Goal: Information Seeking & Learning: Stay updated

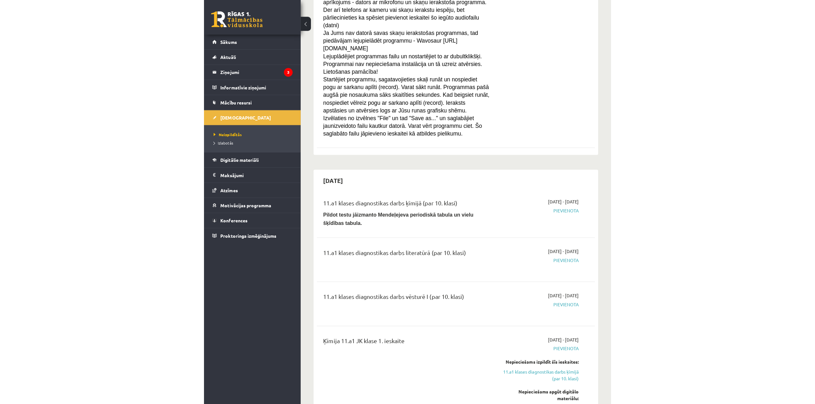
scroll to position [216, 0]
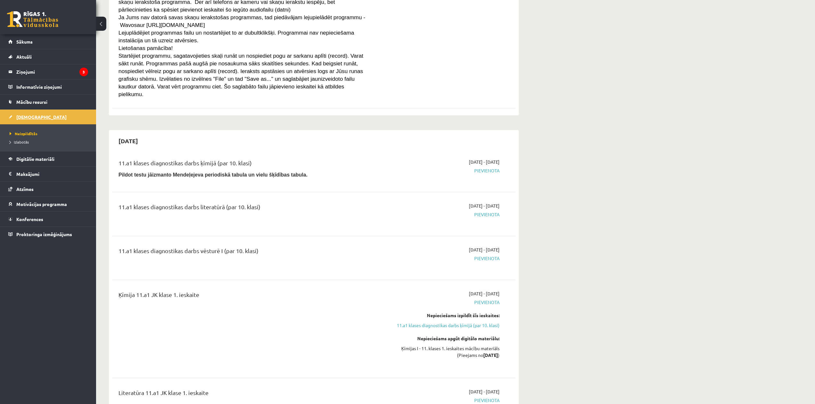
click at [34, 115] on span "[DEMOGRAPHIC_DATA]" at bounding box center [41, 117] width 50 height 6
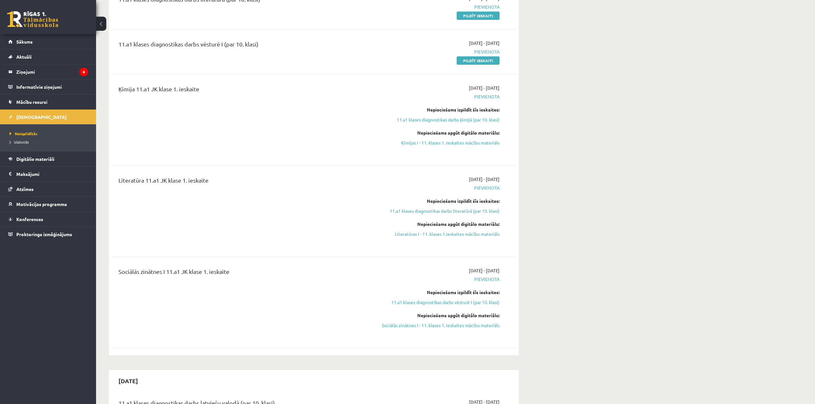
scroll to position [248, 0]
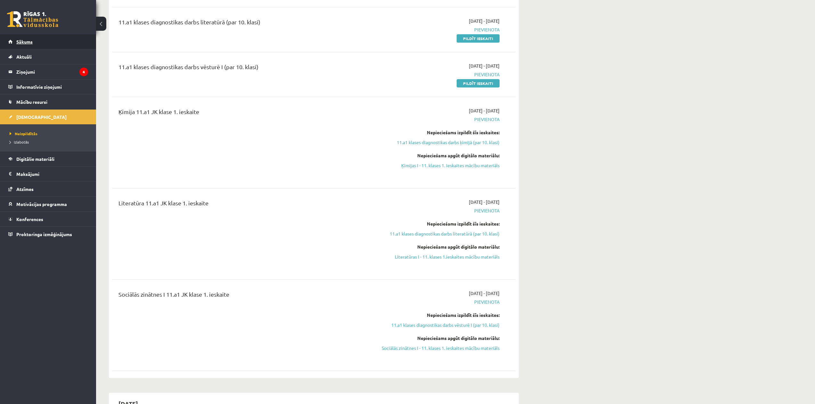
click at [40, 45] on link "Sākums" at bounding box center [48, 41] width 80 height 15
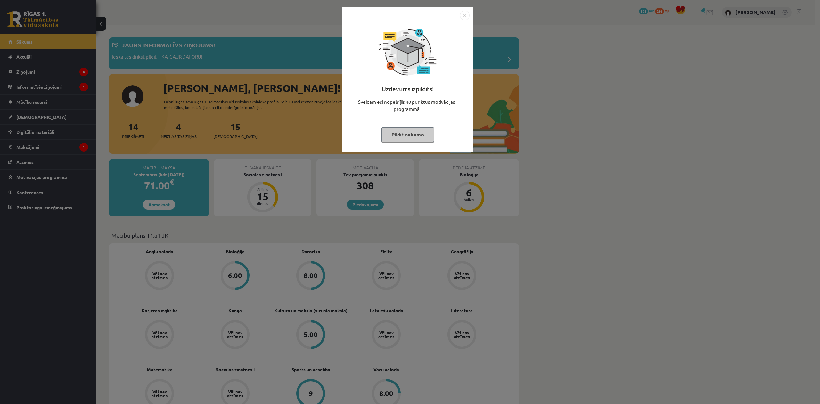
click at [464, 16] on img "Close" at bounding box center [465, 16] width 10 height 10
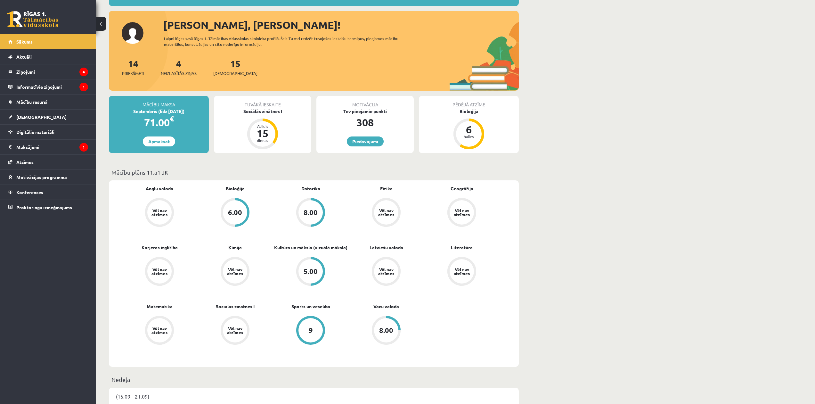
scroll to position [64, 0]
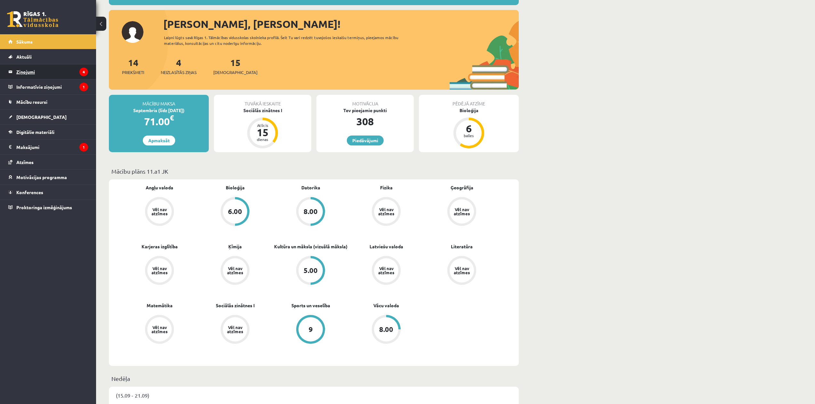
click at [42, 73] on legend "Ziņojumi 4" at bounding box center [52, 71] width 72 height 15
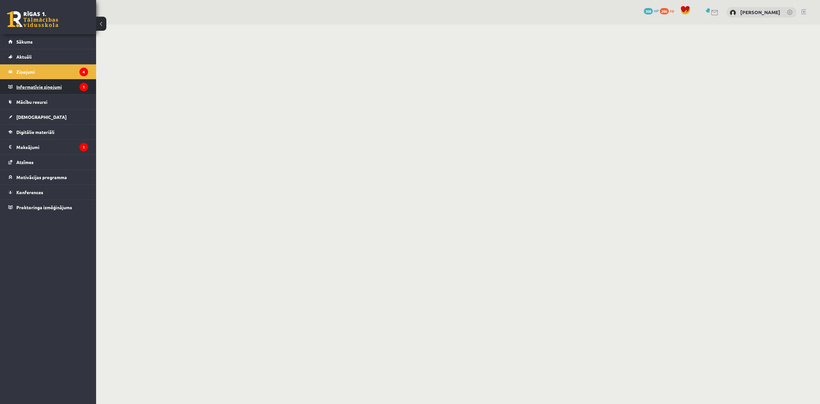
click at [54, 90] on legend "Informatīvie ziņojumi 1" at bounding box center [52, 86] width 72 height 15
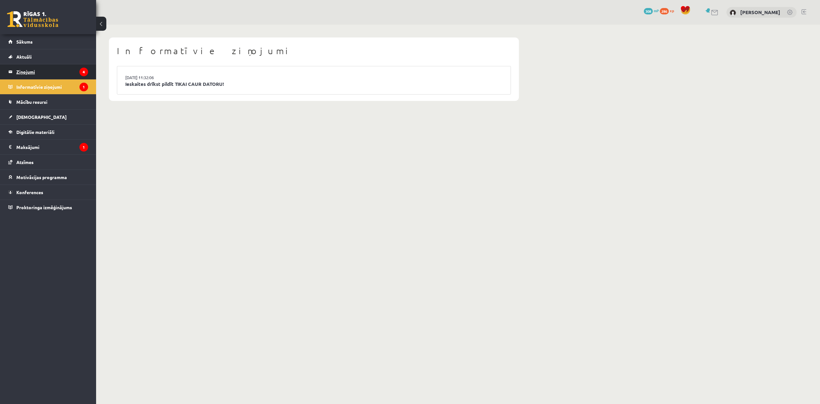
click at [55, 69] on legend "Ziņojumi 4" at bounding box center [52, 71] width 72 height 15
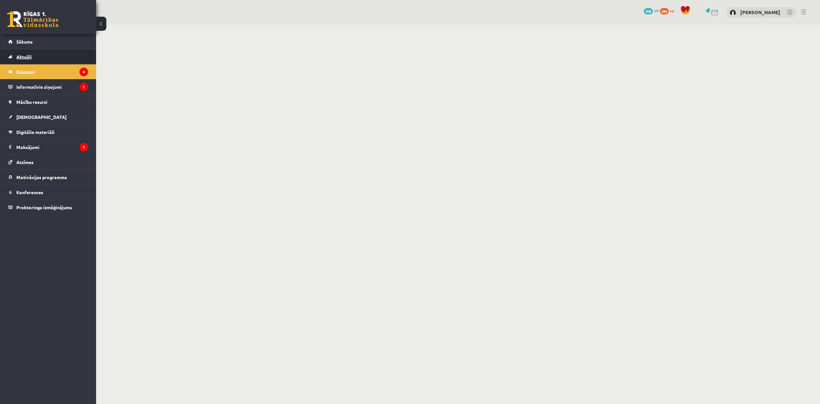
click at [57, 57] on link "Aktuāli" at bounding box center [48, 56] width 80 height 15
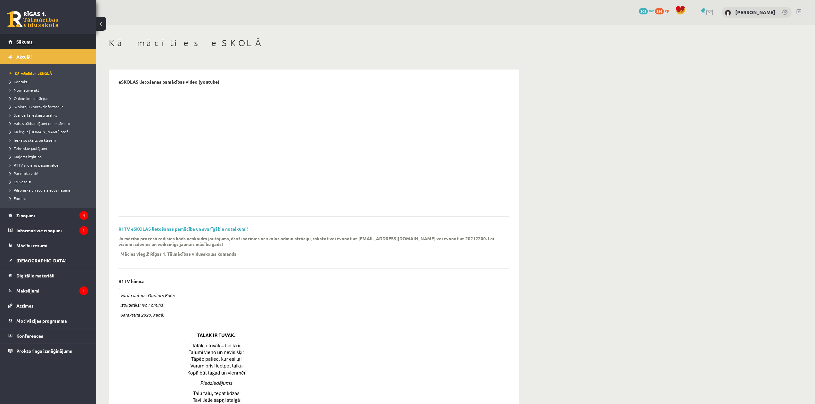
click at [61, 44] on link "Sākums" at bounding box center [48, 41] width 80 height 15
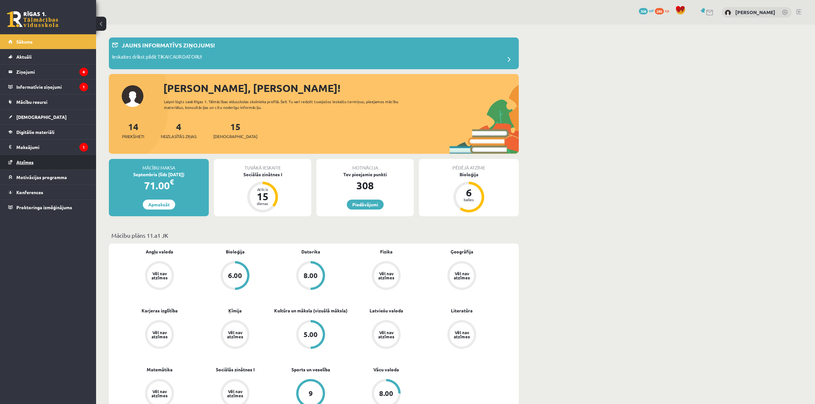
click at [52, 161] on link "Atzīmes" at bounding box center [48, 162] width 80 height 15
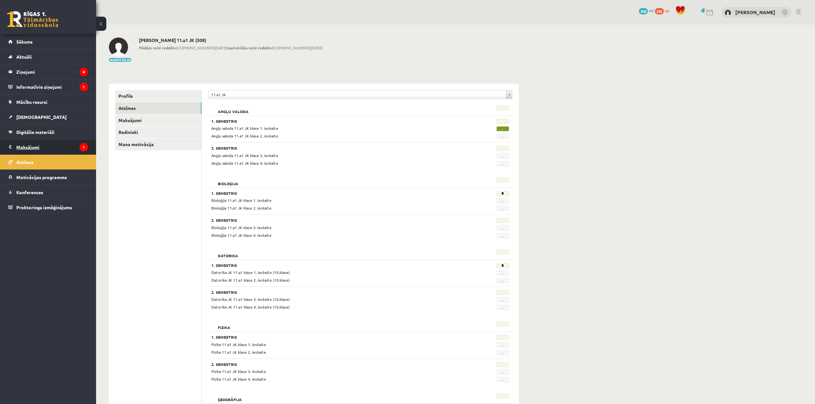
click at [54, 148] on legend "Maksājumi 1" at bounding box center [52, 147] width 72 height 15
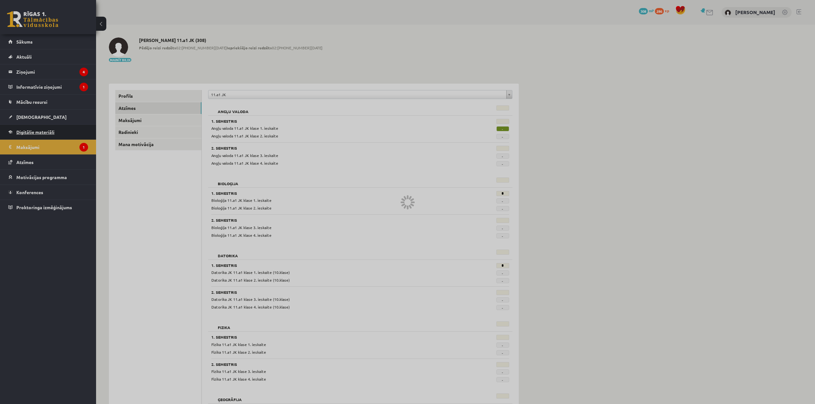
drag, startPoint x: 54, startPoint y: 148, endPoint x: 53, endPoint y: 136, distance: 12.6
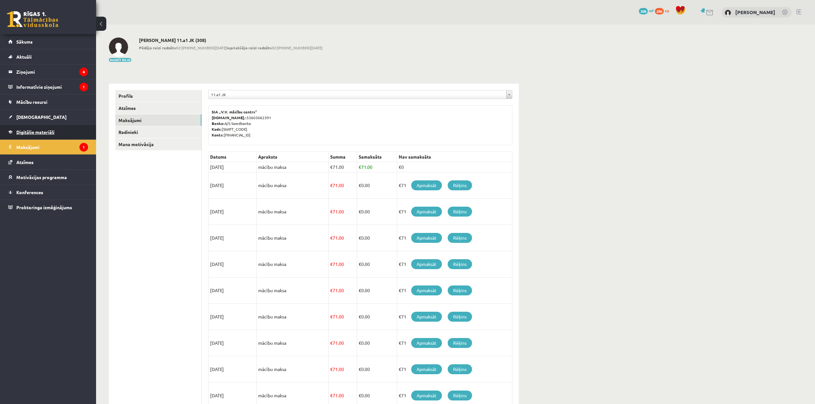
click at [53, 134] on span "Digitālie materiāli" at bounding box center [35, 132] width 38 height 6
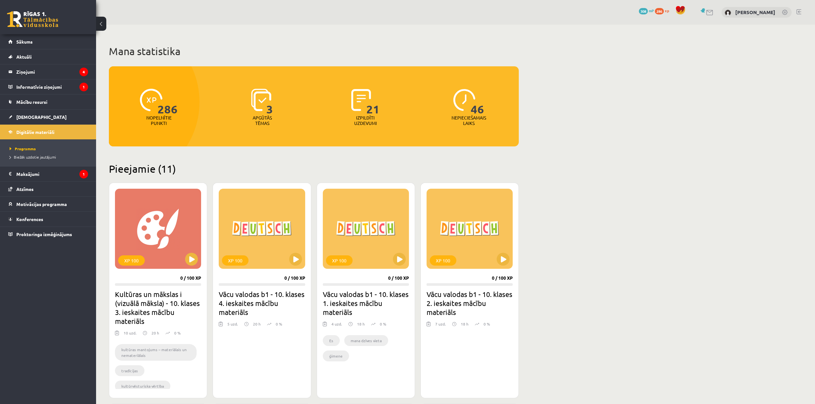
drag, startPoint x: 605, startPoint y: 231, endPoint x: 597, endPoint y: 239, distance: 11.5
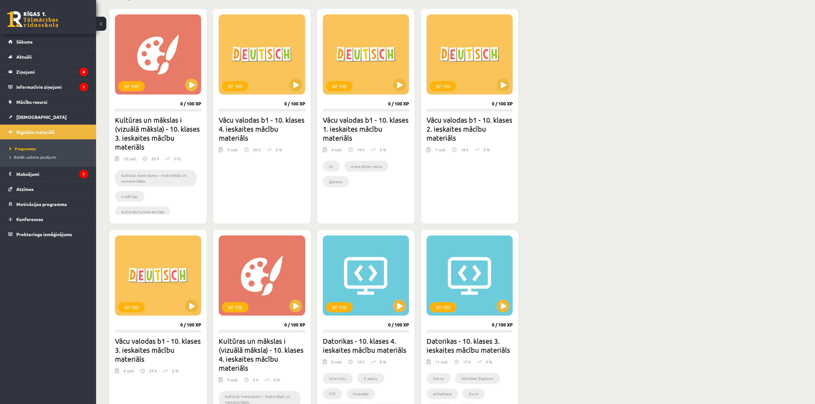
scroll to position [175, 0]
click at [48, 88] on legend "Informatīvie ziņojumi 1" at bounding box center [52, 86] width 72 height 15
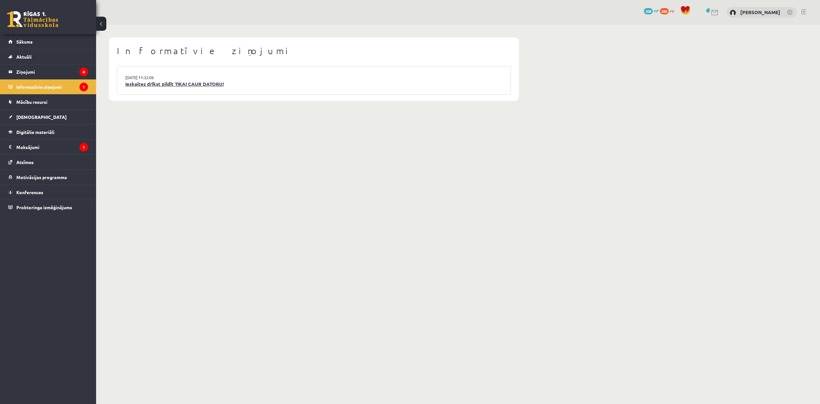
click at [175, 85] on link "Ieskaites drīkst pildīt TIKAI CAUR DATORU!" at bounding box center [313, 83] width 377 height 7
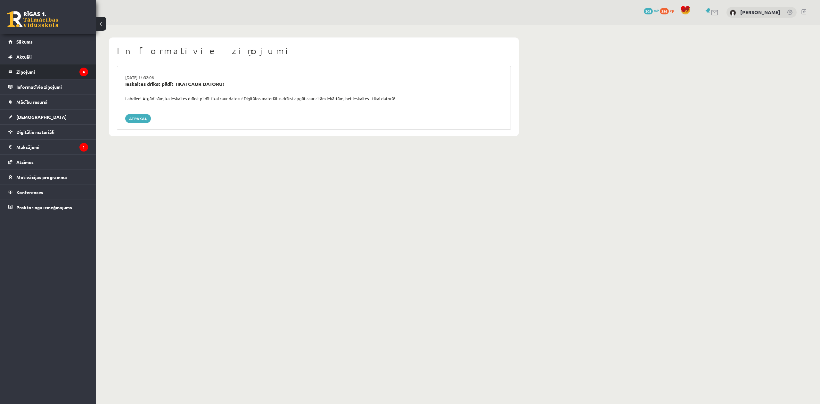
click at [70, 76] on legend "Ziņojumi 4" at bounding box center [52, 71] width 72 height 15
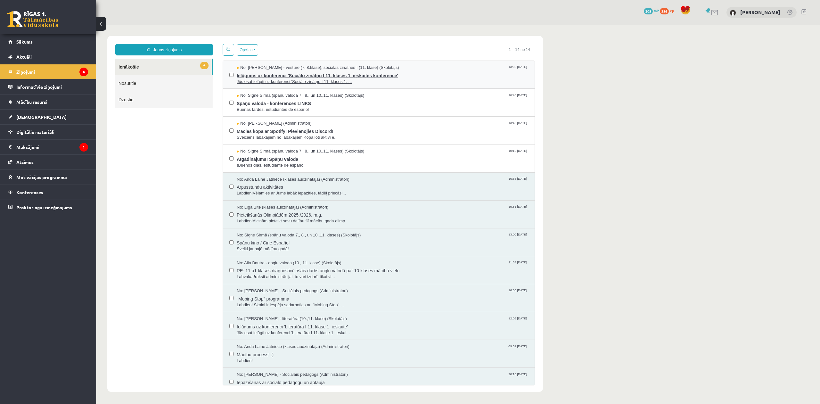
click at [287, 79] on span "Jūs esat ielūgti uz konferenci 'Sociālo zinātņu I 11. klases 1. ..." at bounding box center [382, 82] width 291 height 6
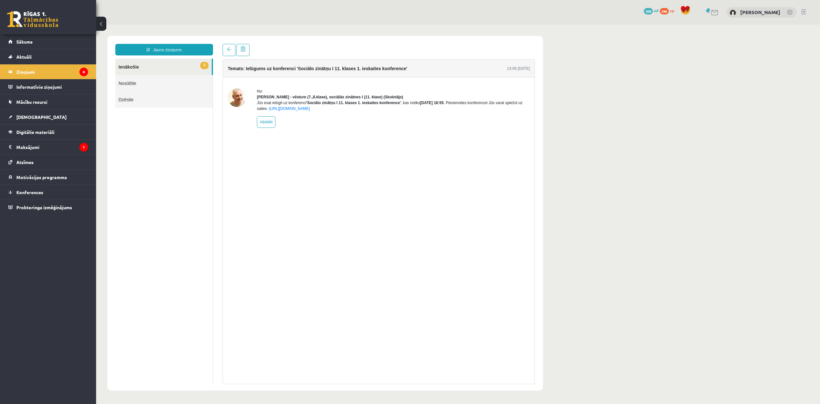
click at [266, 135] on div "No: [PERSON_NAME] - vēsture (7.,8.klase), sociālās zinātnes I (11. klase) (Skol…" at bounding box center [379, 107] width 312 height 61
click at [269, 127] on link "Atbildēt" at bounding box center [266, 122] width 19 height 12
type input "**********"
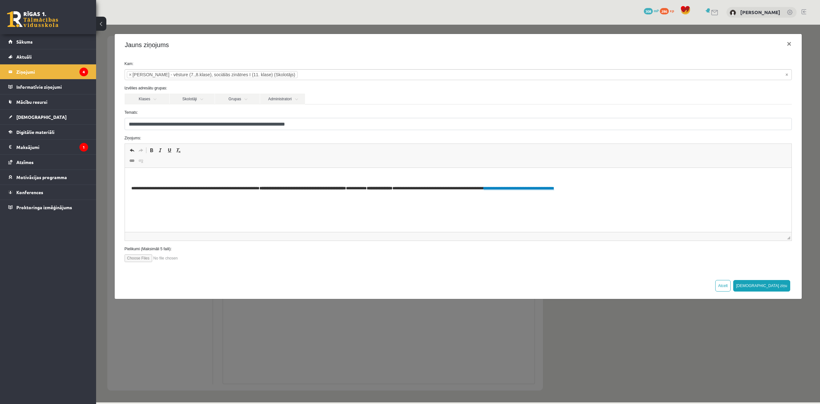
drag, startPoint x: 268, startPoint y: 338, endPoint x: 270, endPoint y: 334, distance: 4.9
click at [268, 337] on div "**********" at bounding box center [458, 213] width 724 height 377
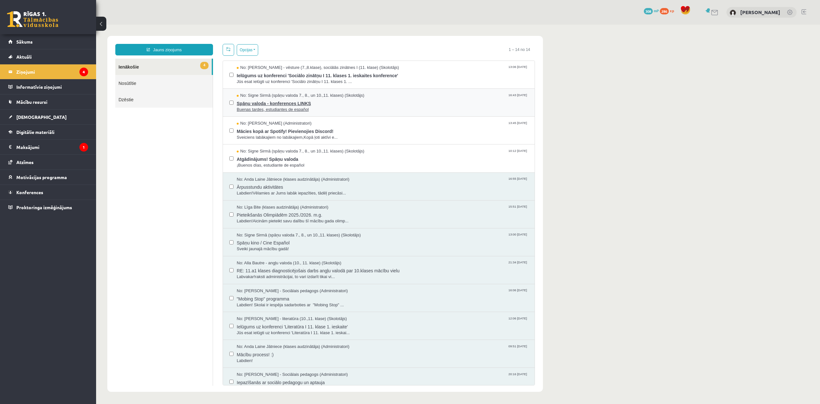
click at [254, 107] on span "Buenas tardes, estudiantes de español" at bounding box center [382, 110] width 291 height 6
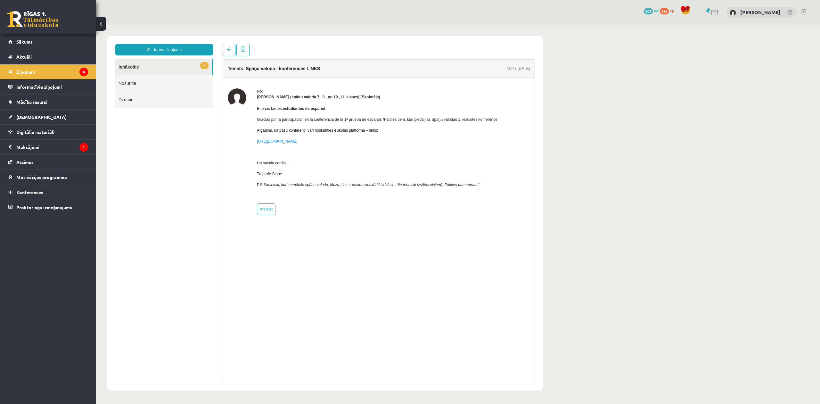
click at [240, 213] on div at bounding box center [237, 151] width 19 height 126
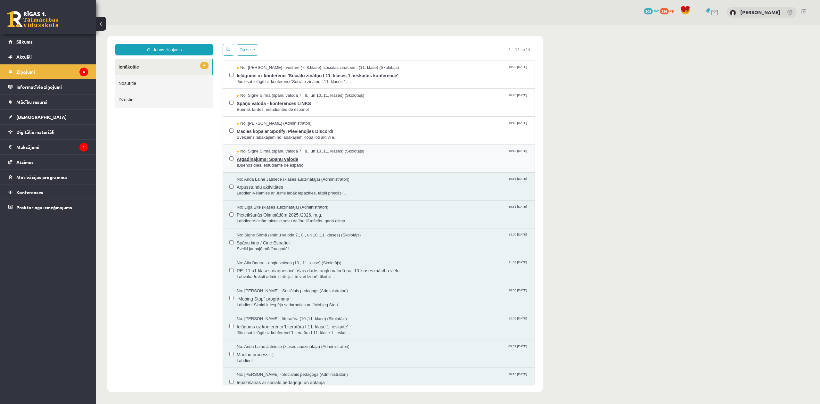
click at [254, 157] on span "Atgādinājums! Spāņu valoda" at bounding box center [382, 158] width 291 height 8
click at [264, 121] on span "No: [PERSON_NAME] (Administratori)" at bounding box center [274, 123] width 75 height 6
click at [225, 47] on link at bounding box center [229, 50] width 12 height 12
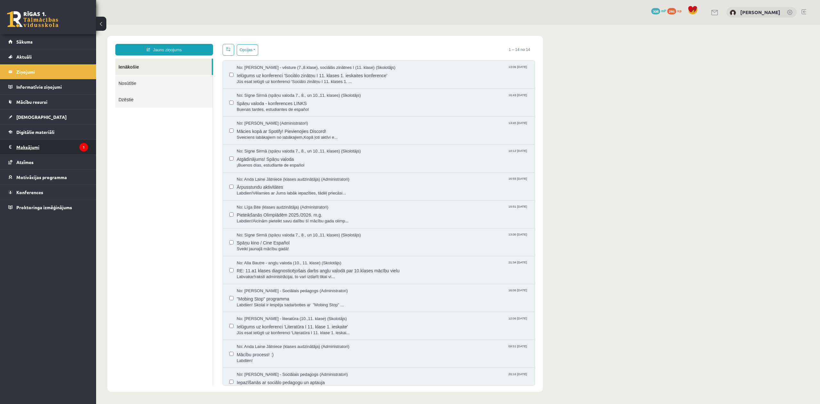
click at [27, 143] on legend "Maksājumi 1" at bounding box center [52, 147] width 72 height 15
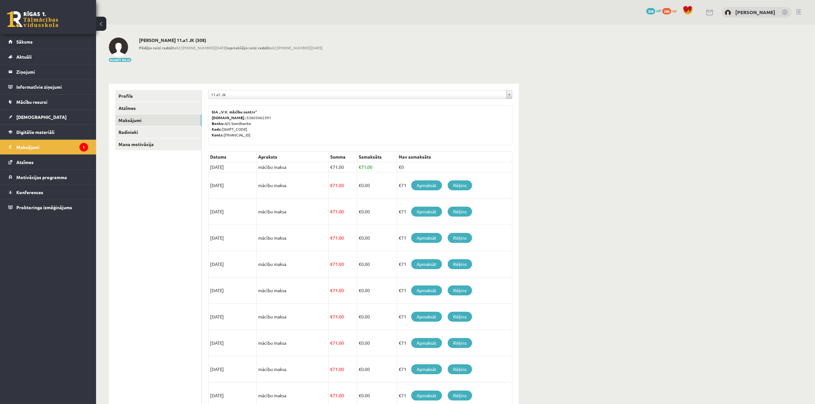
click at [132, 321] on ul "Profils Atzīmes Maksājumi [GEOGRAPHIC_DATA] Mana motivācija" at bounding box center [158, 262] width 86 height 345
